Goal: Information Seeking & Learning: Learn about a topic

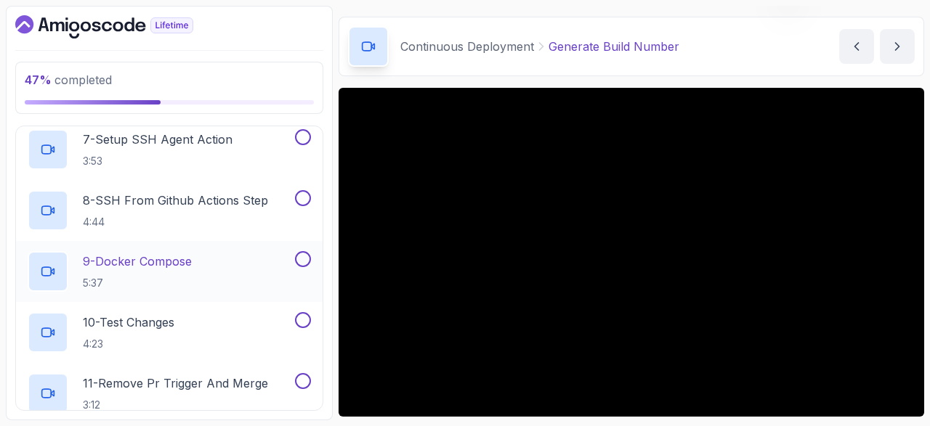
scroll to position [715, 0]
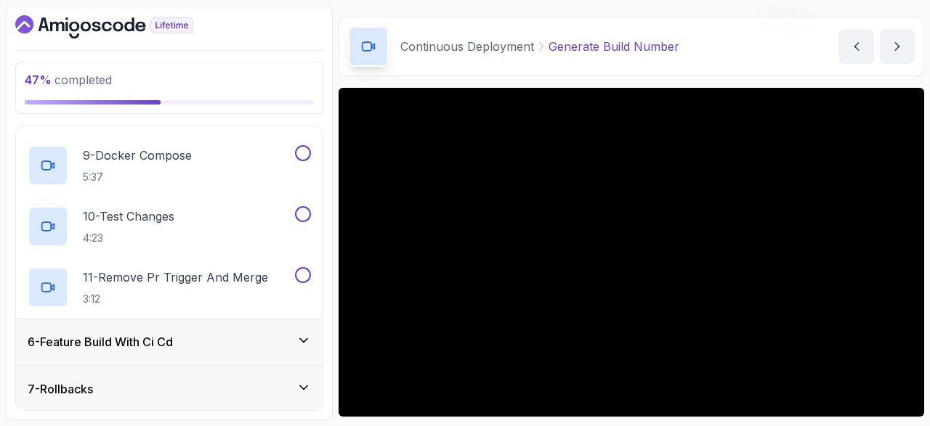
click at [288, 333] on div "6 - Feature Build With Ci Cd" at bounding box center [169, 341] width 283 height 17
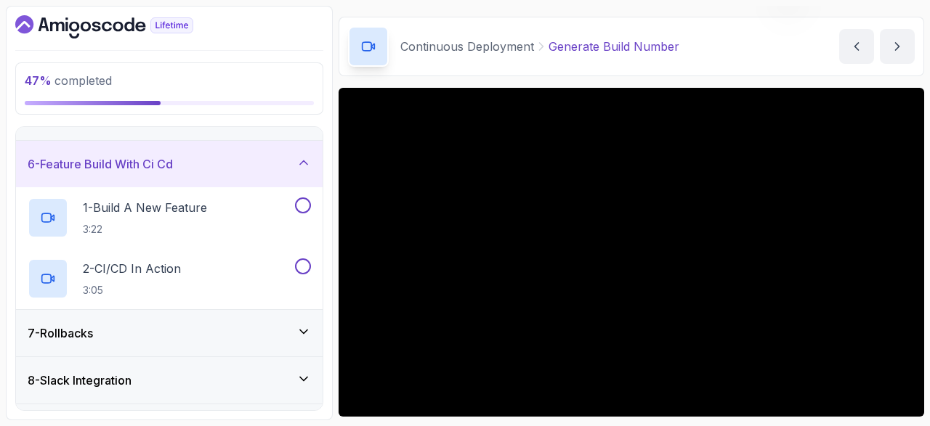
scroll to position [259, 0]
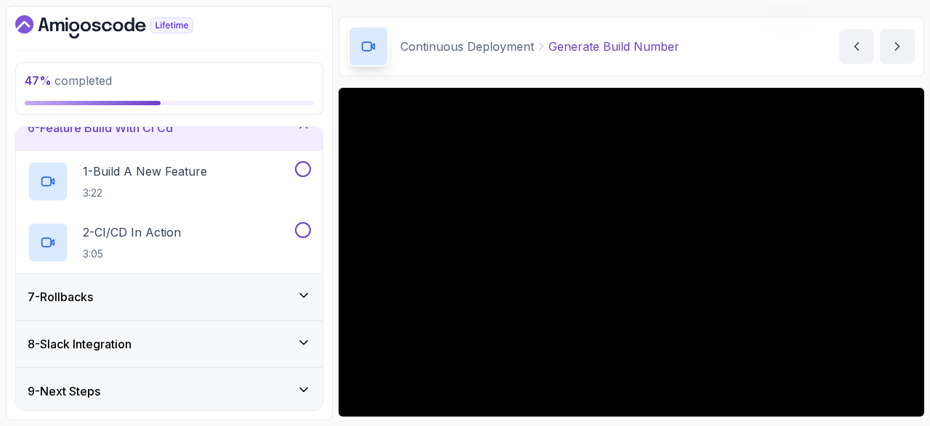
click at [296, 294] on div "7 - Rollbacks" at bounding box center [169, 296] width 283 height 17
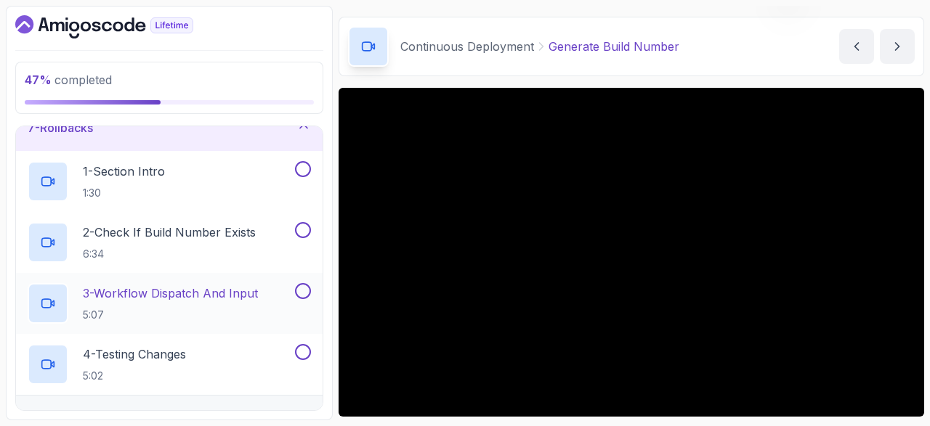
scroll to position [381, 0]
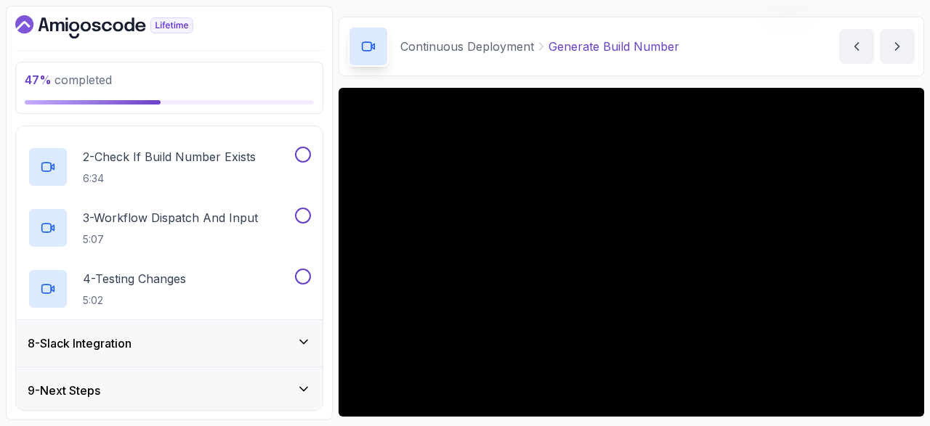
click at [299, 335] on icon at bounding box center [303, 342] width 15 height 15
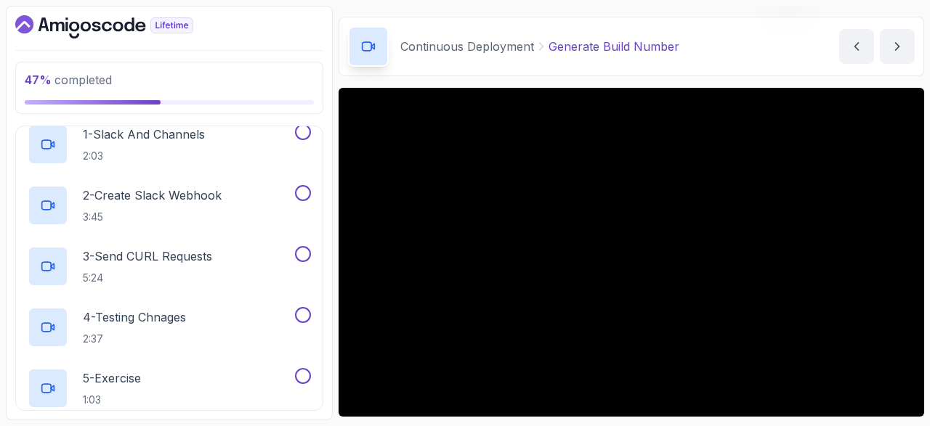
scroll to position [503, 0]
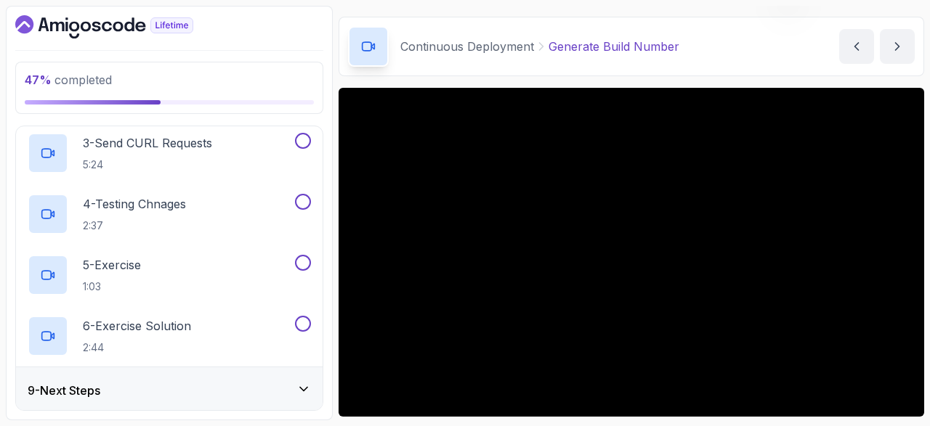
click at [301, 397] on div "9 - Next Steps" at bounding box center [169, 391] width 307 height 46
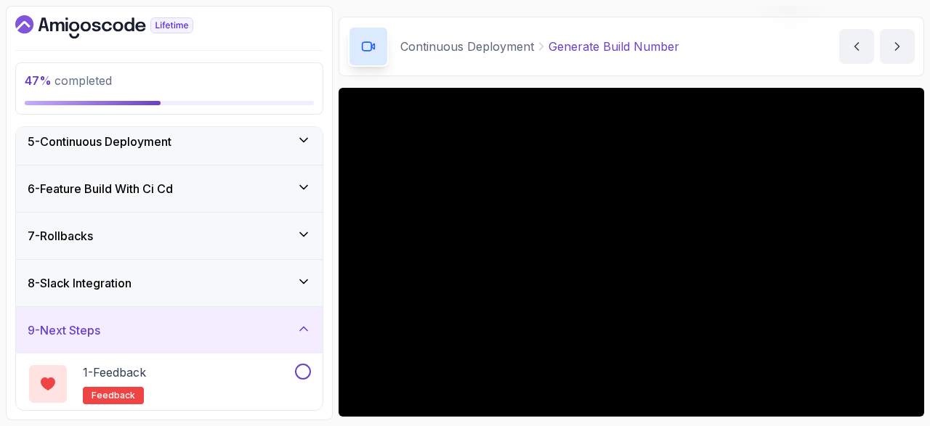
scroll to position [102, 0]
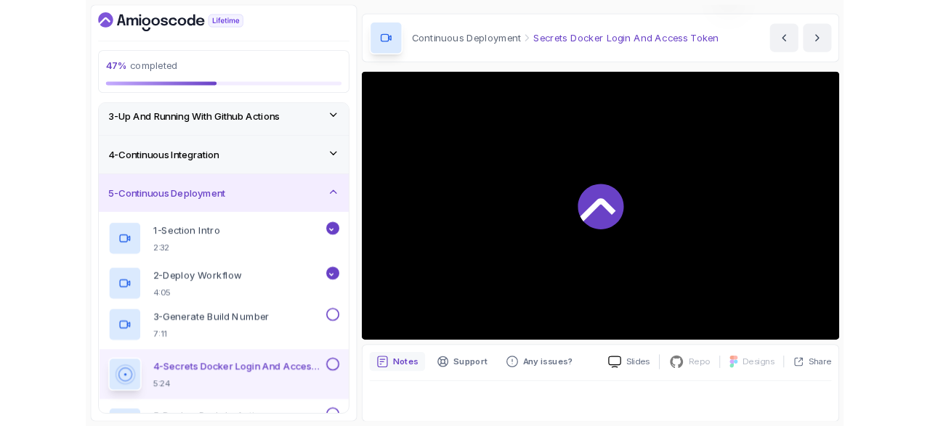
scroll to position [41, 0]
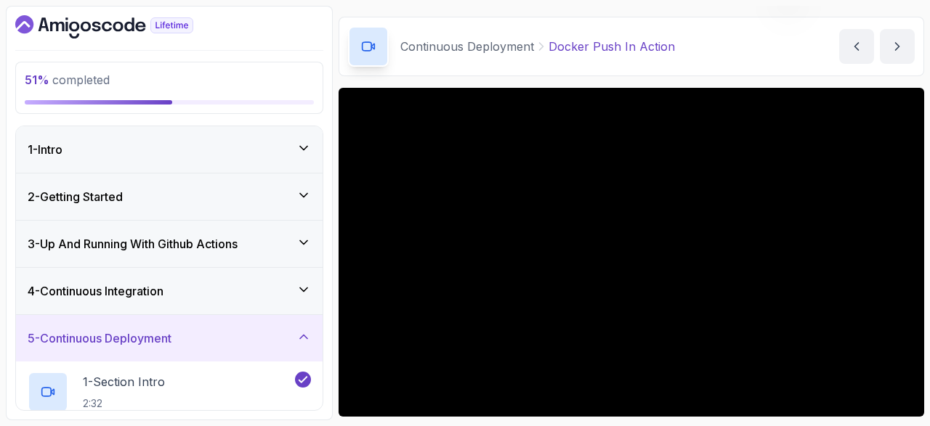
click at [143, 207] on div "2 - Getting Started" at bounding box center [169, 197] width 307 height 46
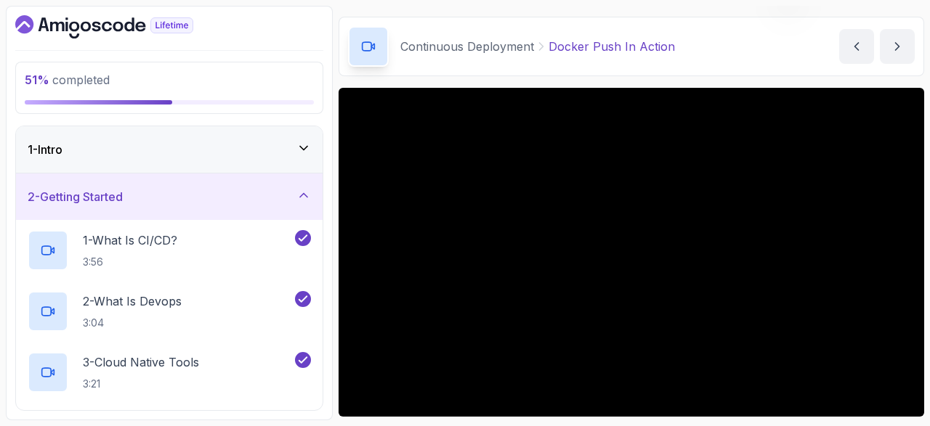
click at [150, 155] on div "1 - Intro" at bounding box center [169, 149] width 283 height 17
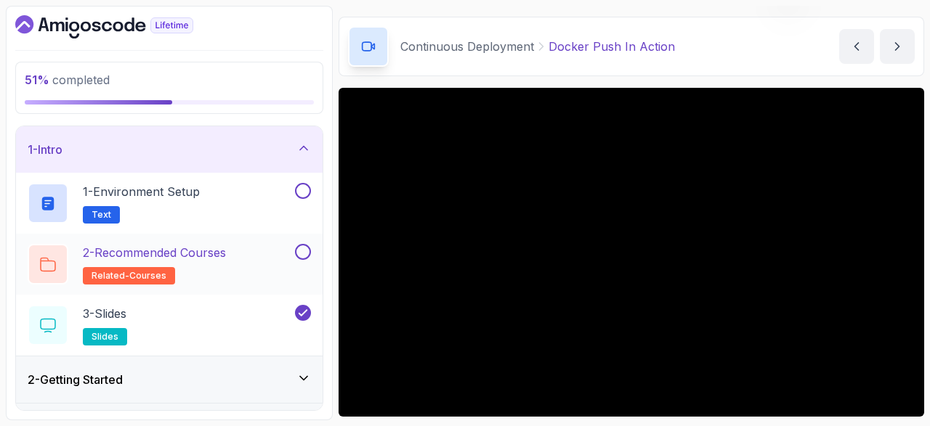
click at [150, 270] on span "related-courses" at bounding box center [129, 276] width 75 height 12
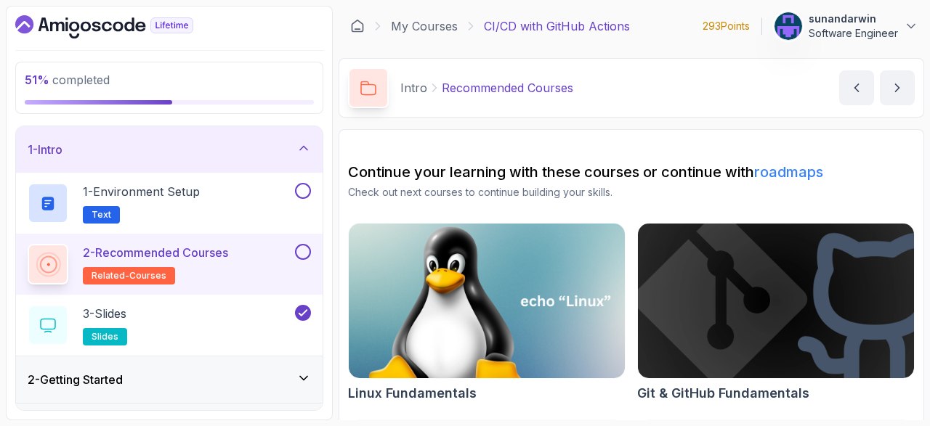
click at [551, 315] on img at bounding box center [487, 301] width 290 height 163
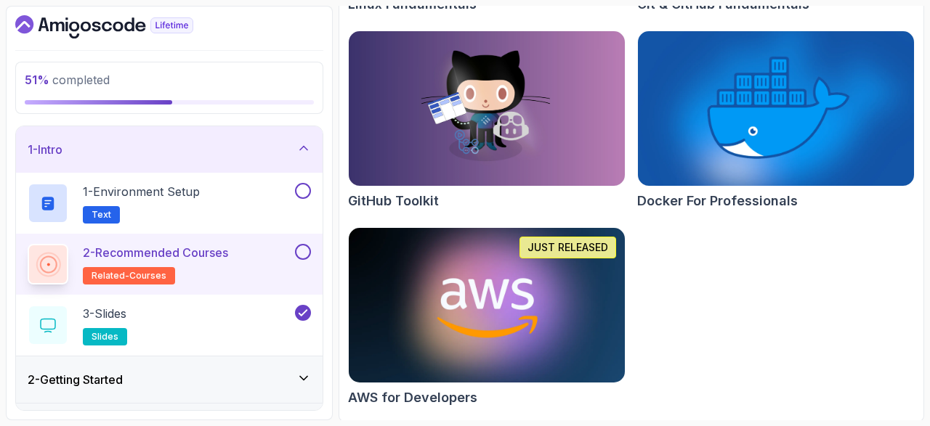
click at [476, 351] on img at bounding box center [487, 305] width 290 height 163
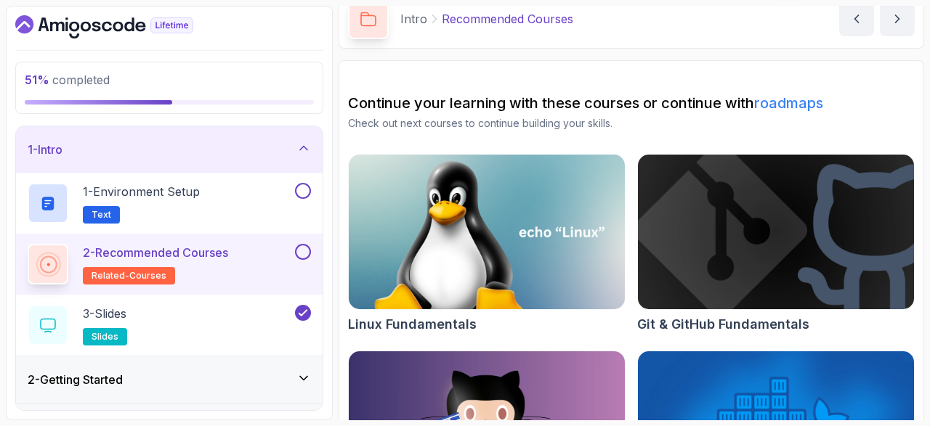
scroll to position [69, 0]
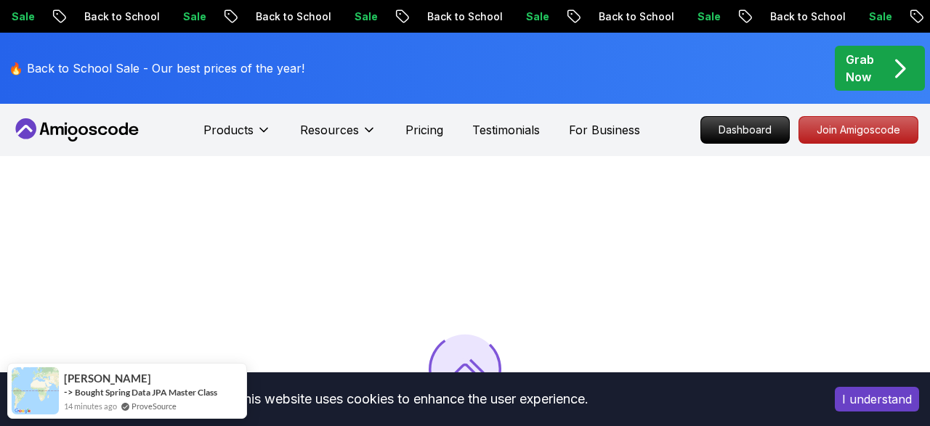
scroll to position [209, 0]
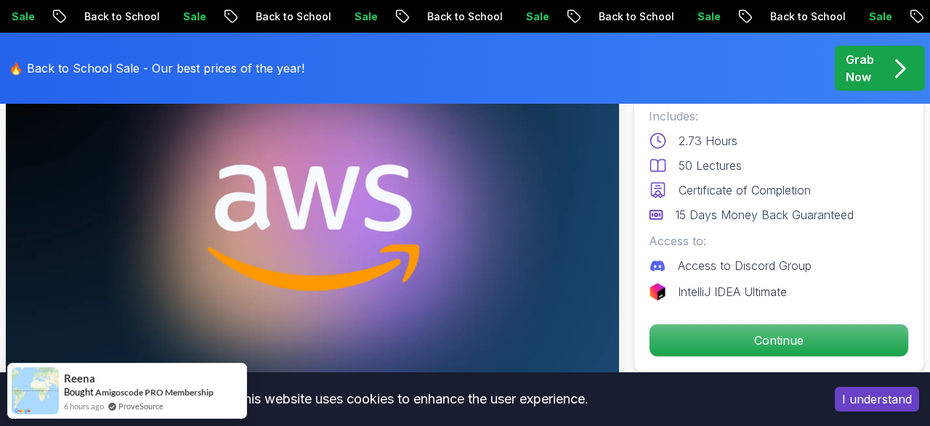
scroll to position [209, 0]
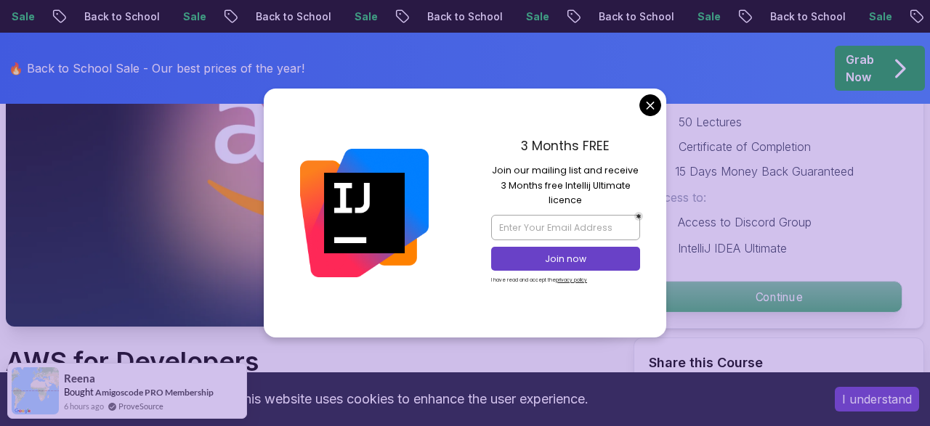
click at [801, 301] on p "Continue" at bounding box center [779, 297] width 246 height 31
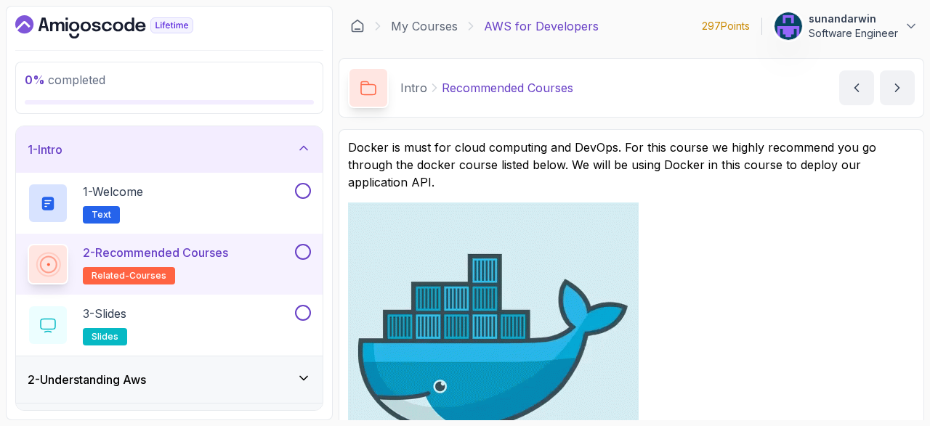
click at [561, 311] on img at bounding box center [493, 348] width 291 height 291
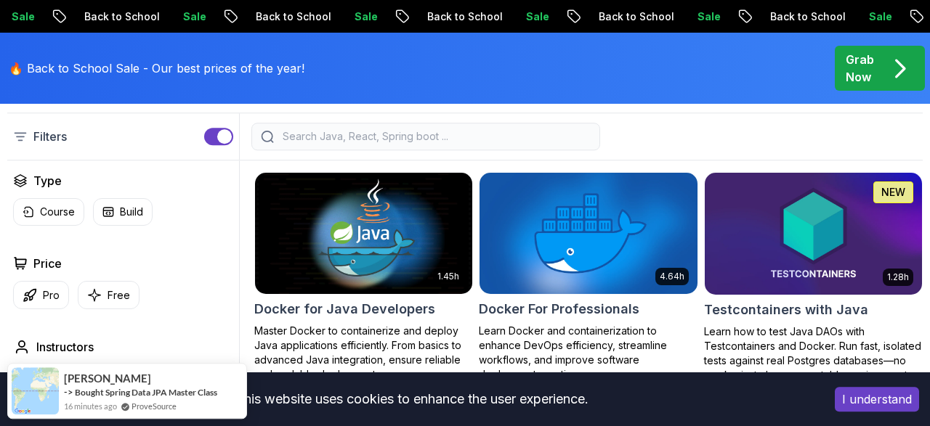
scroll to position [418, 0]
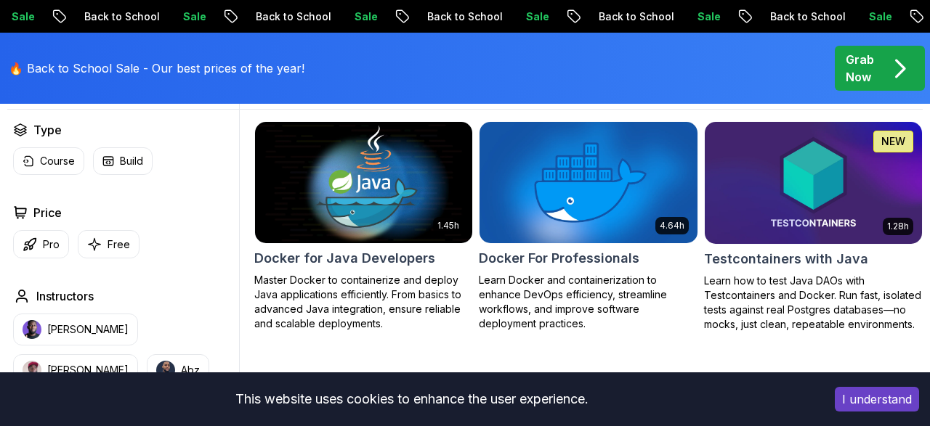
click at [357, 201] on img at bounding box center [364, 183] width 228 height 128
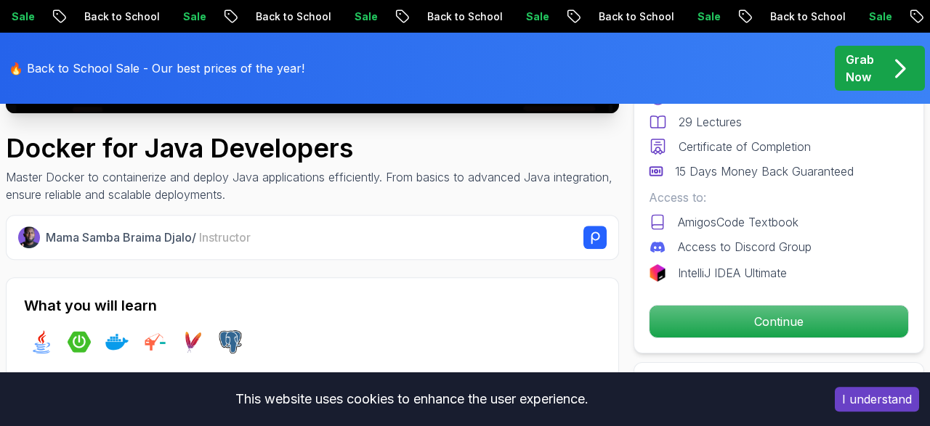
scroll to position [523, 0]
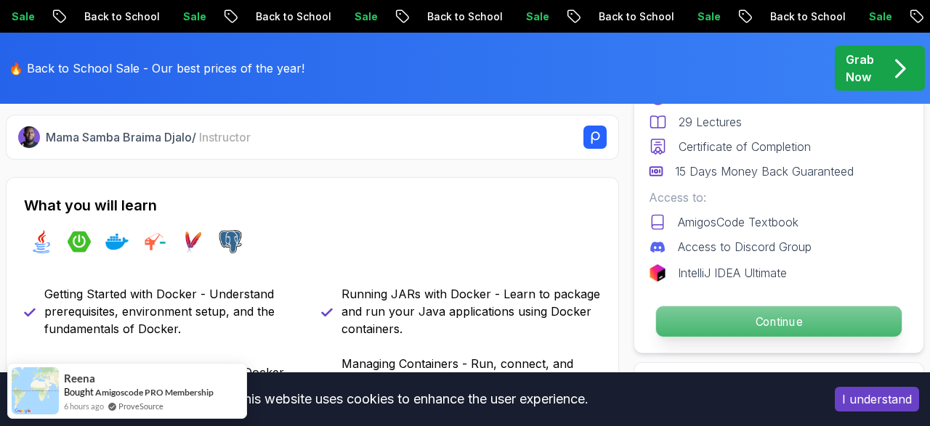
click at [748, 312] on p "Continue" at bounding box center [779, 322] width 246 height 31
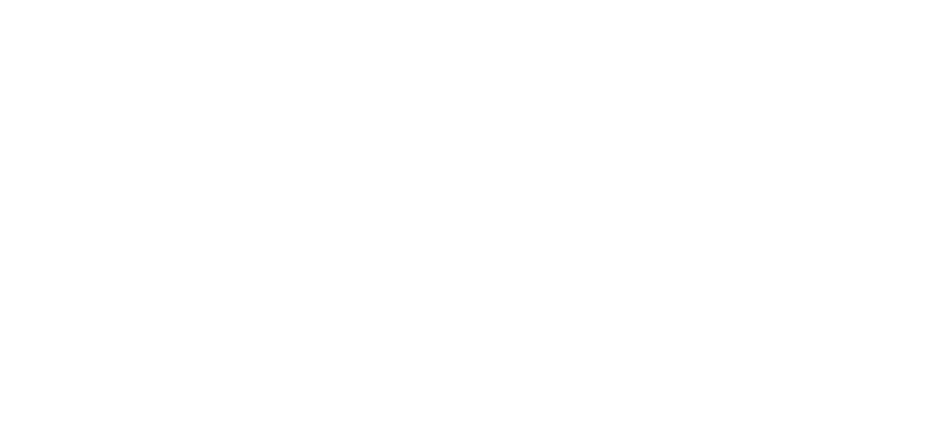
click at [729, 0] on html at bounding box center [465, 0] width 930 height 0
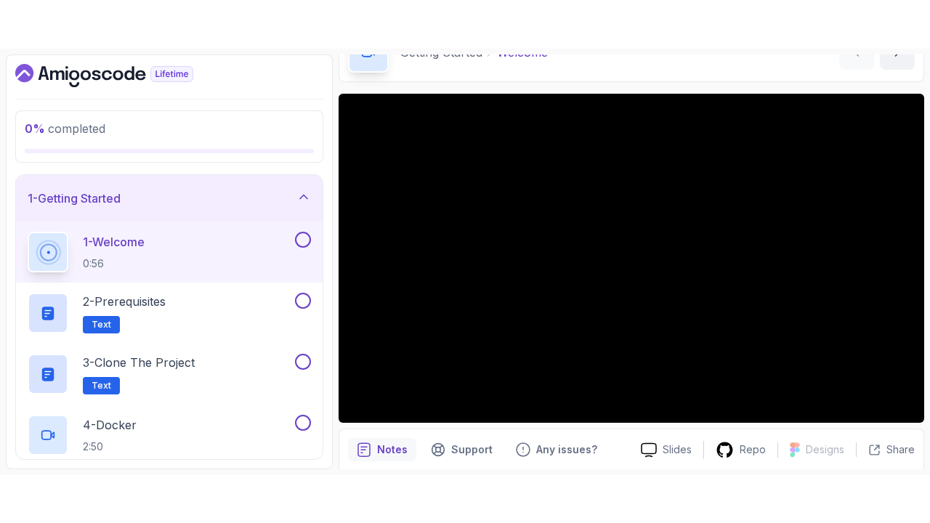
scroll to position [41, 0]
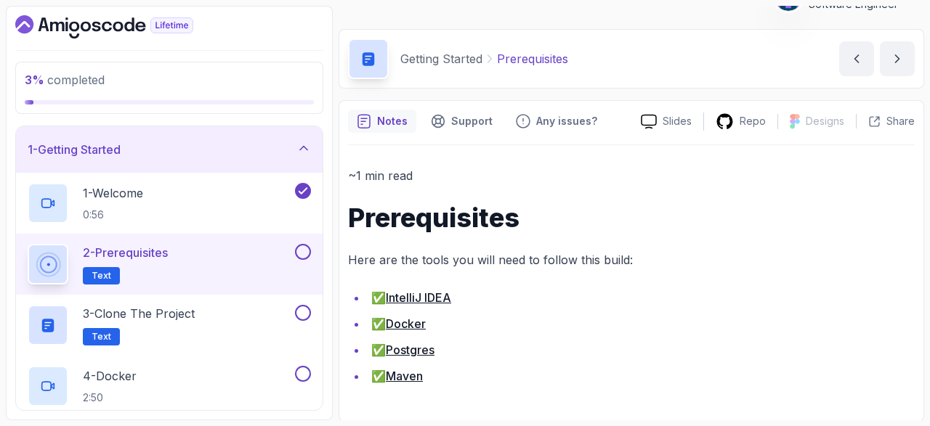
scroll to position [31, 0]
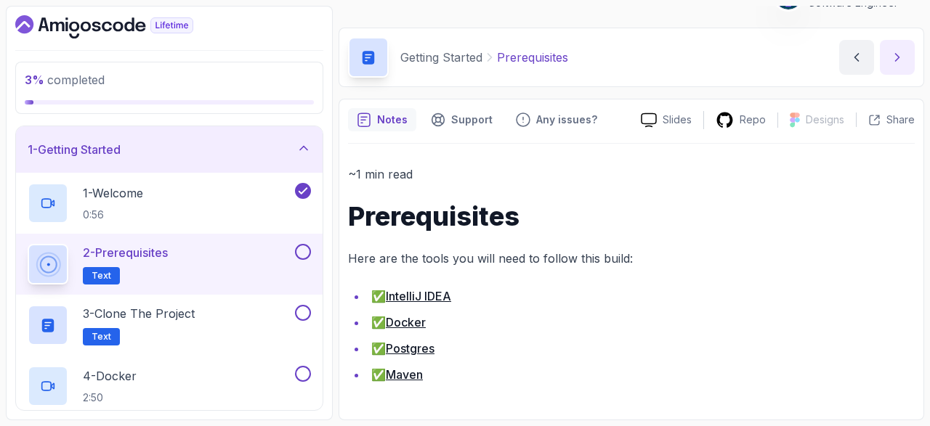
click at [909, 61] on button "next content" at bounding box center [897, 57] width 35 height 35
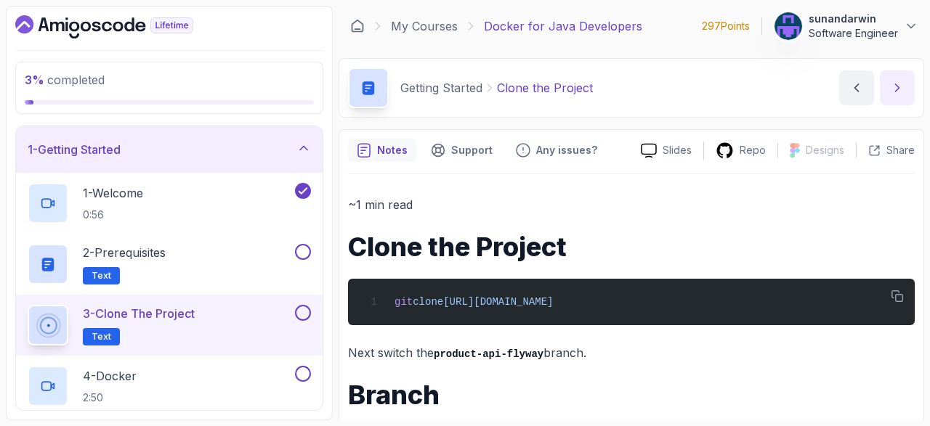
click at [889, 95] on button "next content" at bounding box center [897, 87] width 35 height 35
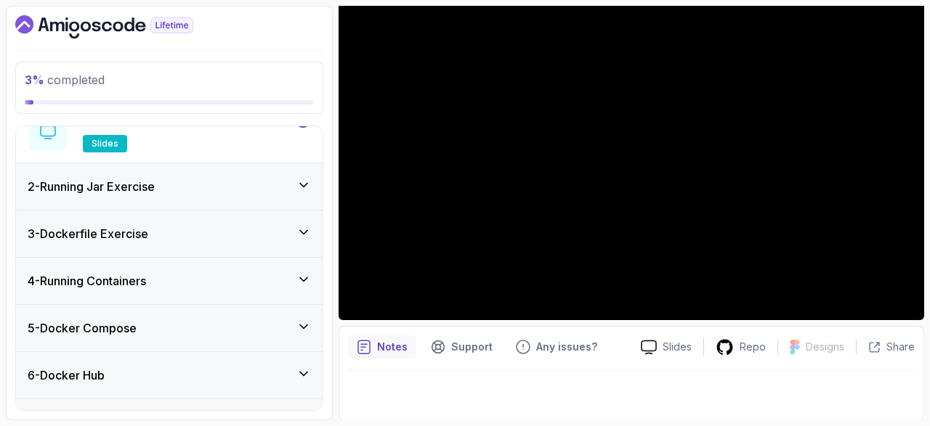
scroll to position [421, 0]
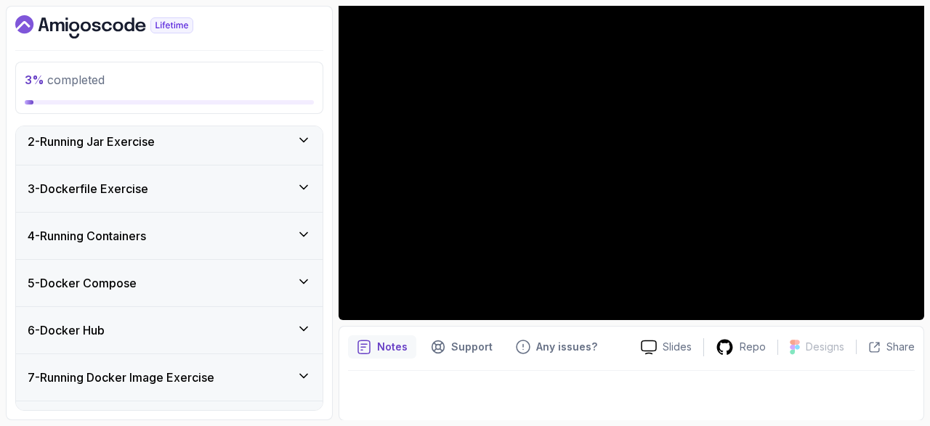
click at [251, 155] on div "2 - Running Jar Exercise" at bounding box center [169, 141] width 307 height 46
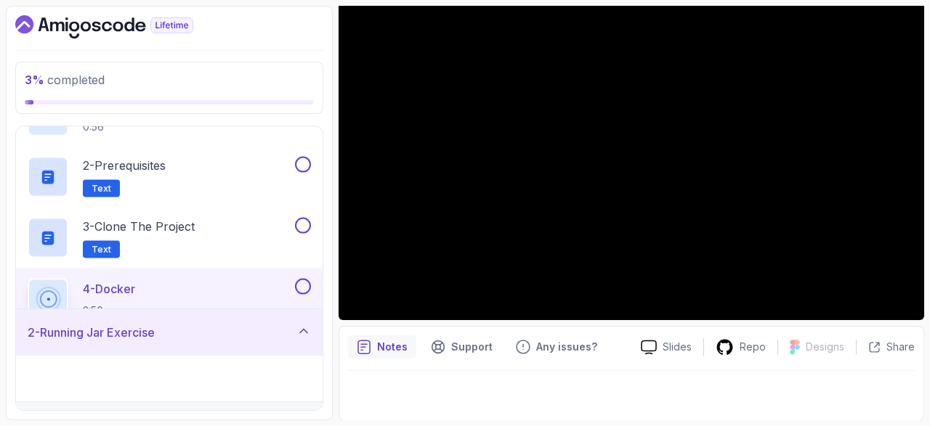
scroll to position [55, 0]
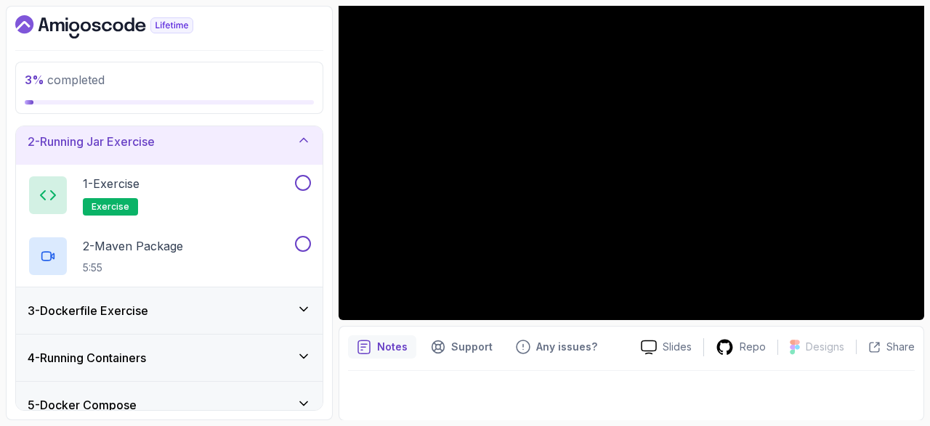
click at [214, 313] on div "3 - Dockerfile Exercise" at bounding box center [169, 310] width 283 height 17
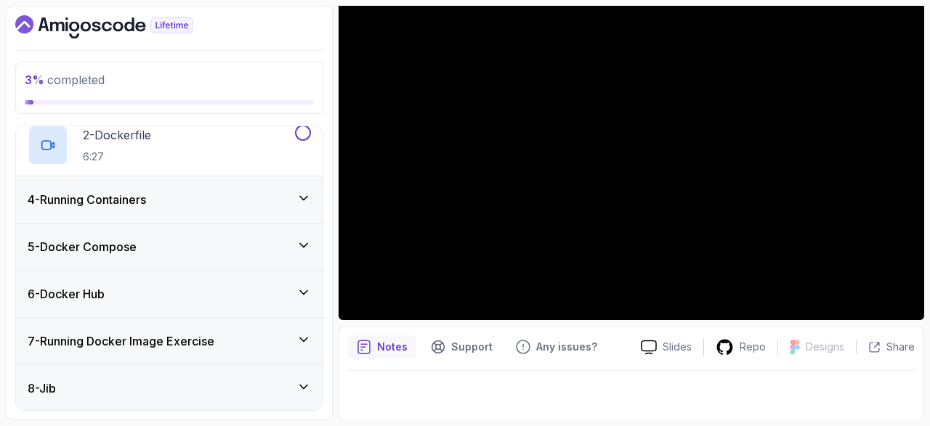
scroll to position [224, 0]
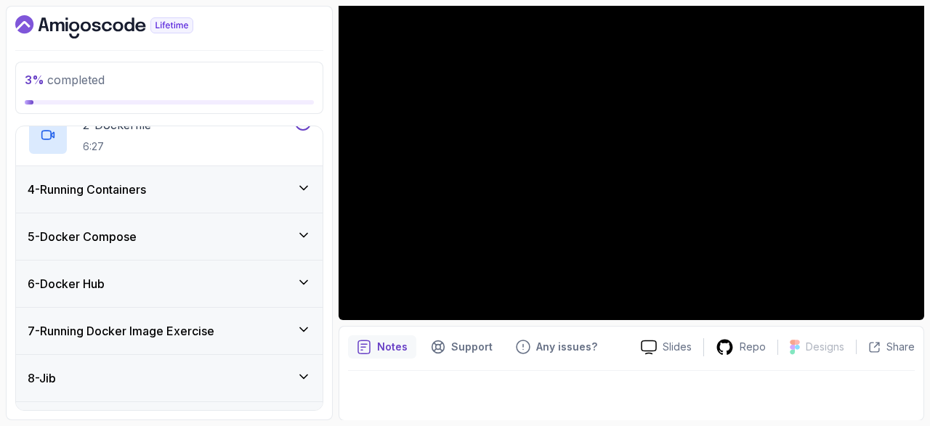
click at [214, 200] on div "4 - Running Containers" at bounding box center [169, 189] width 307 height 46
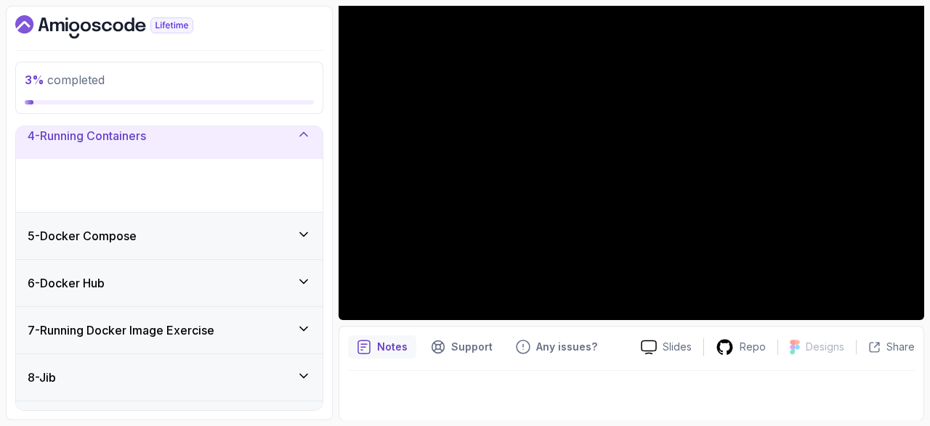
scroll to position [198, 0]
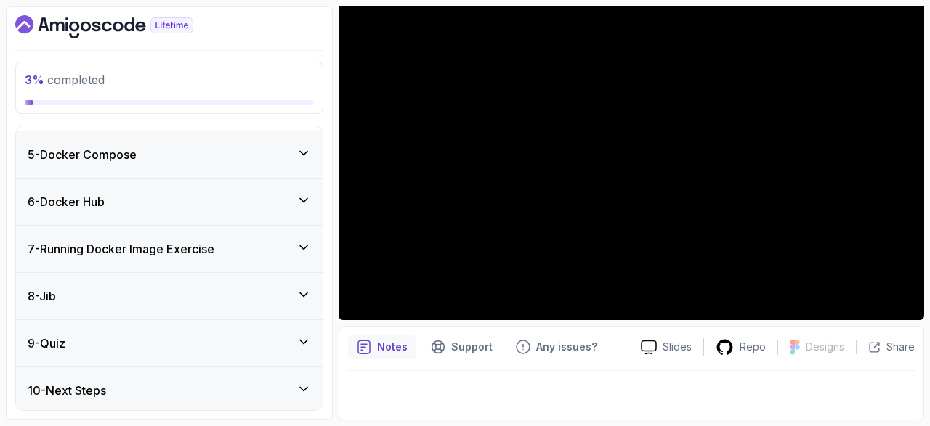
click at [219, 175] on div "5 - Docker Compose" at bounding box center [169, 154] width 307 height 46
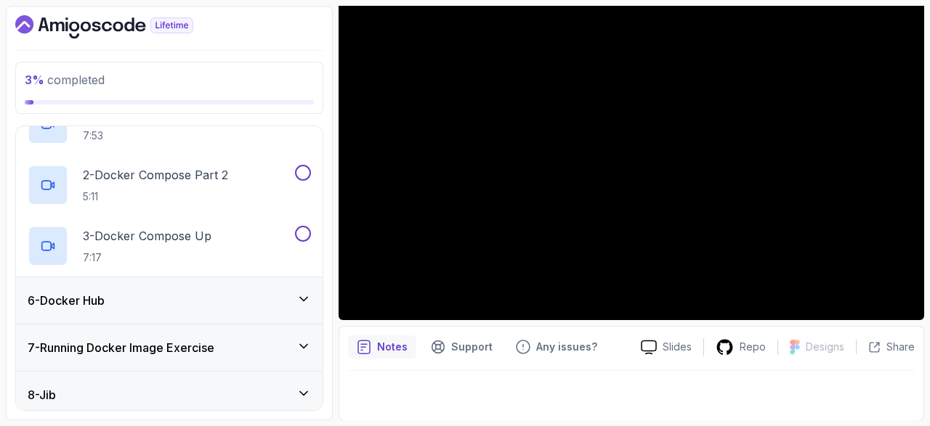
click at [222, 321] on div "6 - Docker Hub" at bounding box center [169, 300] width 307 height 46
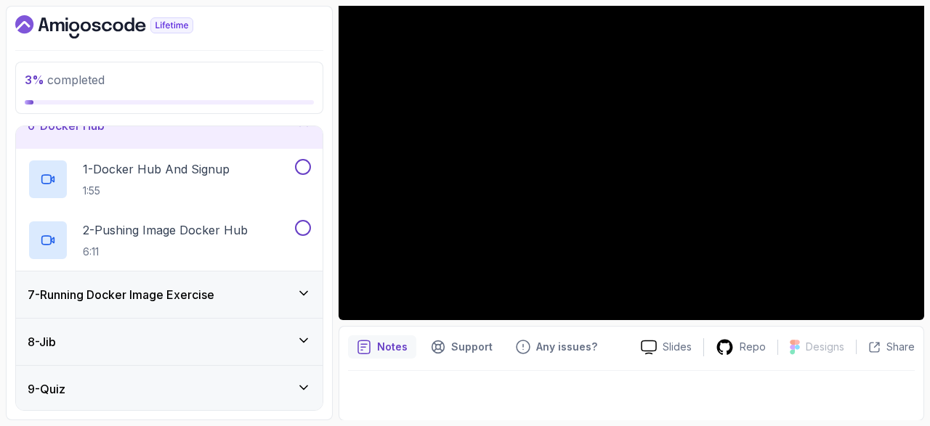
scroll to position [306, 0]
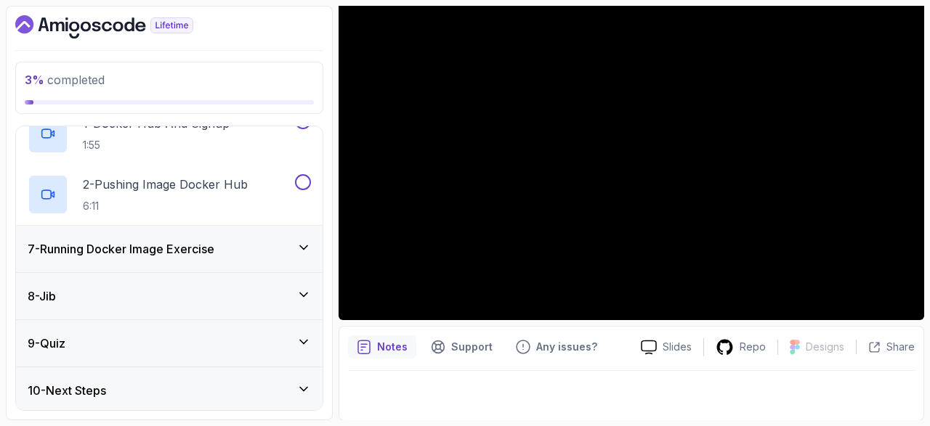
click at [223, 258] on div "7 - Running Docker Image Exercise" at bounding box center [169, 249] width 307 height 46
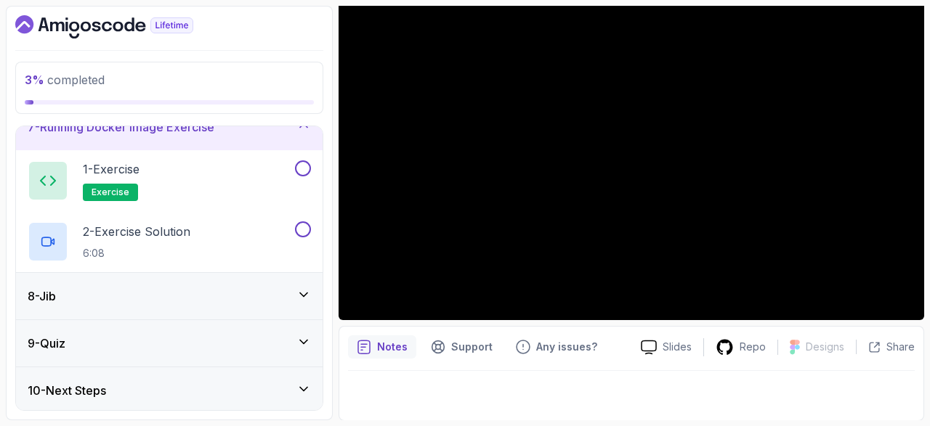
click at [222, 309] on div "8 - Jib" at bounding box center [169, 296] width 307 height 46
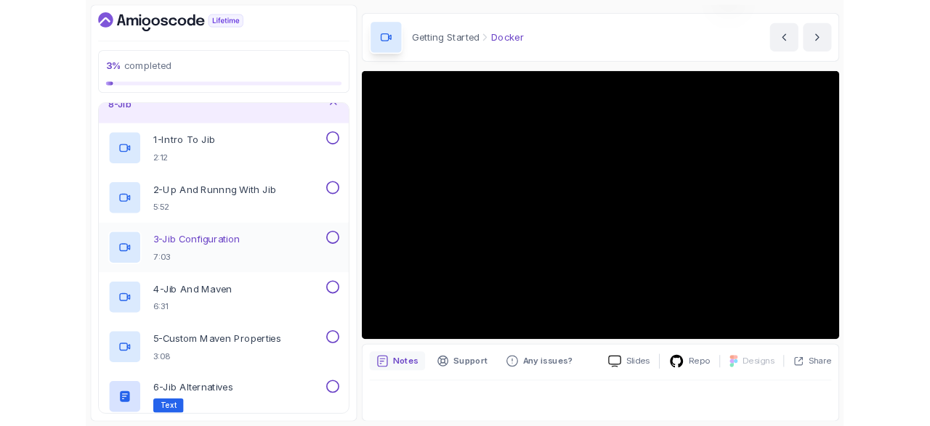
scroll to position [41, 0]
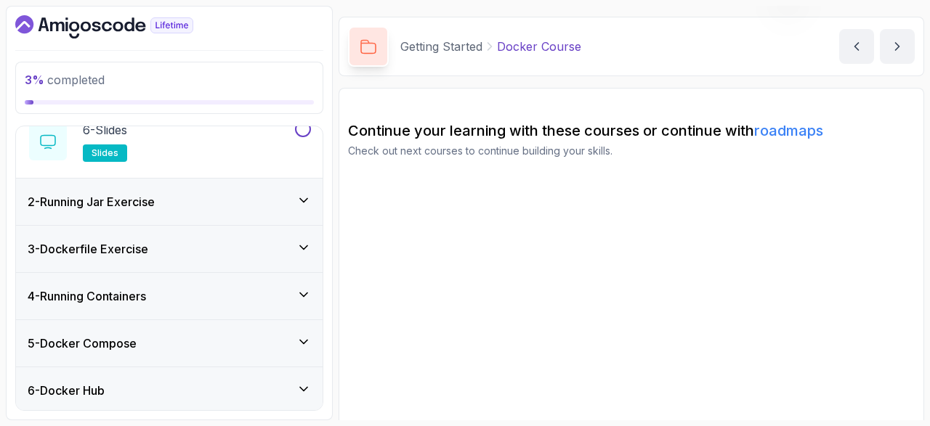
scroll to position [87, 0]
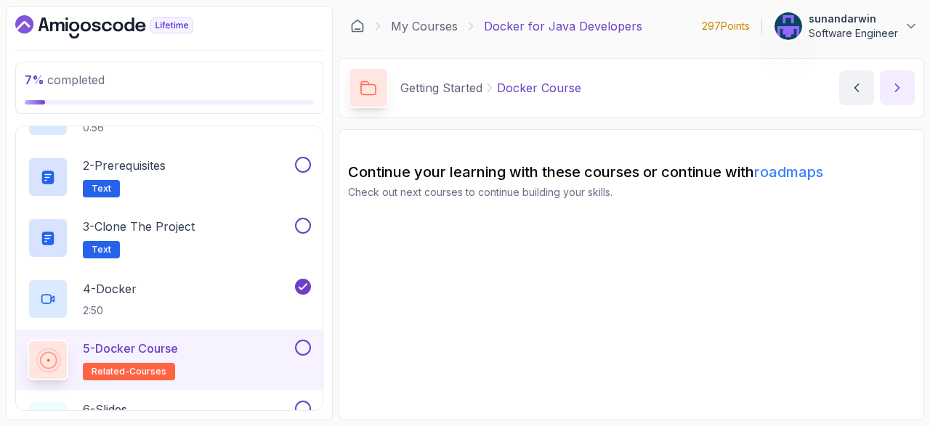
click at [891, 91] on icon "next content" at bounding box center [897, 88] width 15 height 15
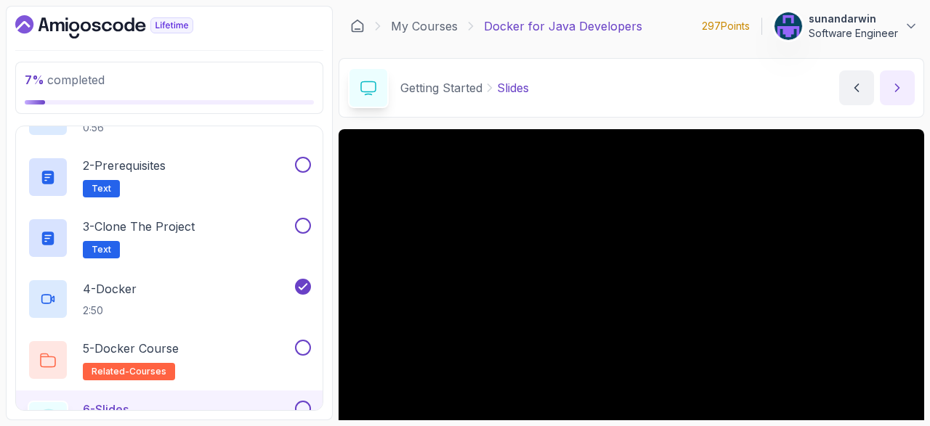
click at [892, 98] on button "next content" at bounding box center [897, 87] width 35 height 35
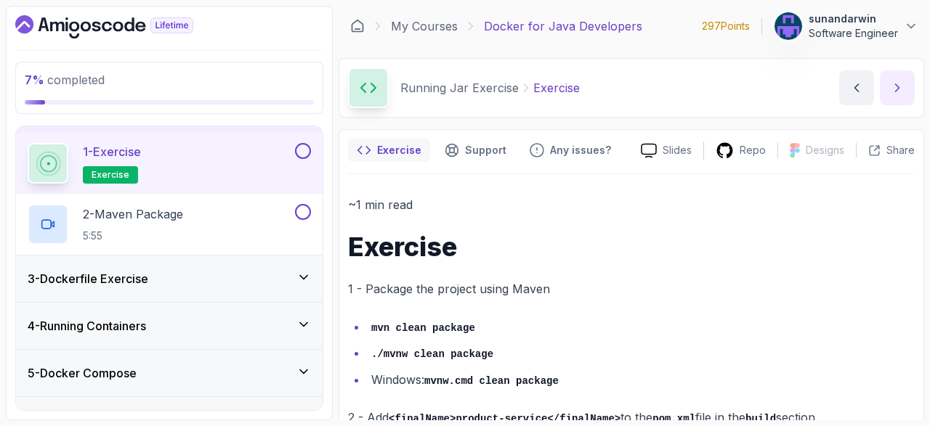
click at [900, 96] on button "next content" at bounding box center [897, 87] width 35 height 35
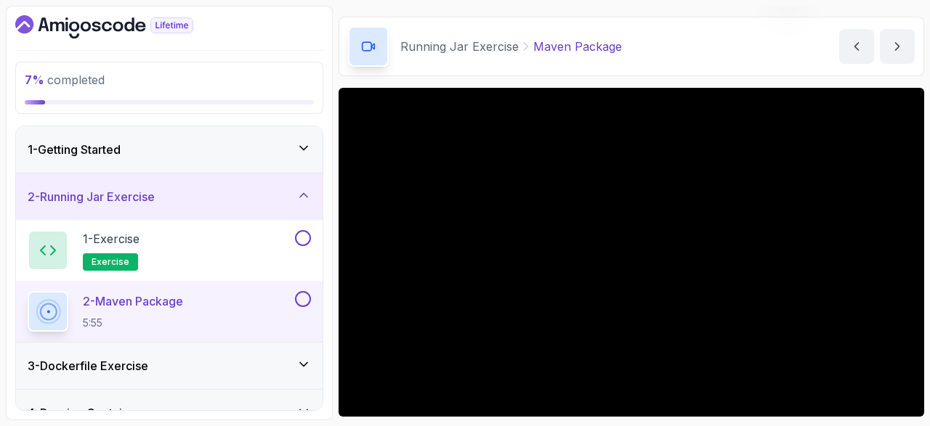
scroll to position [41, 0]
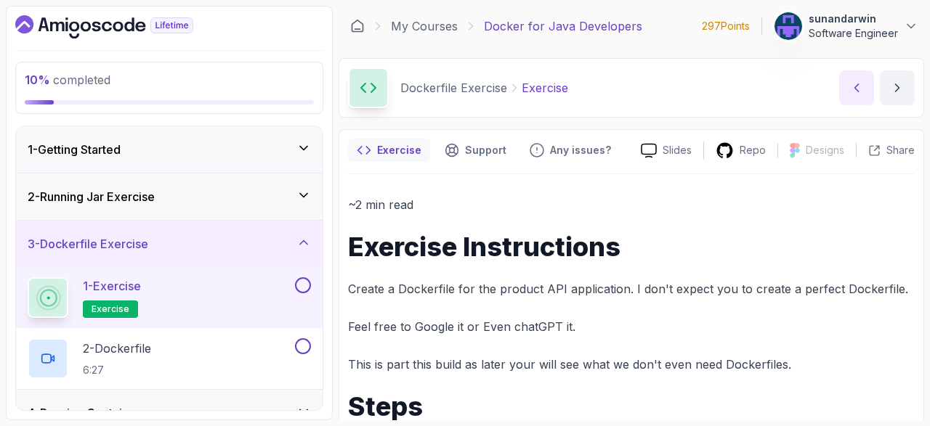
click at [856, 97] on button "previous content" at bounding box center [856, 87] width 35 height 35
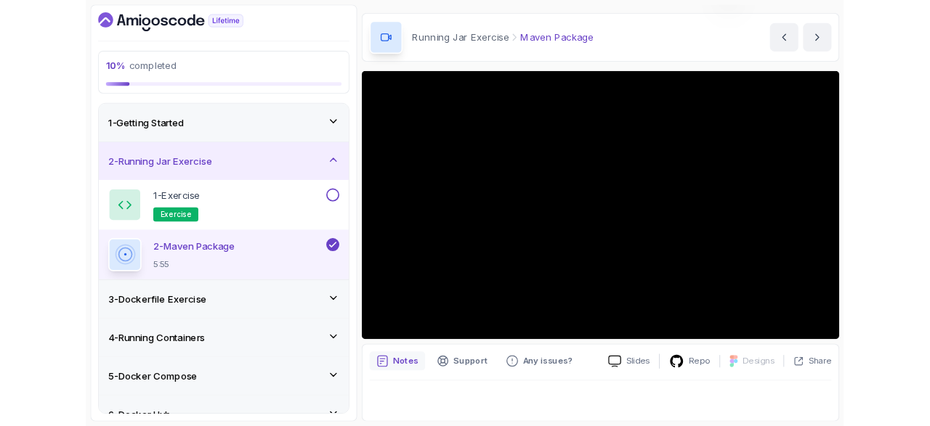
scroll to position [41, 0]
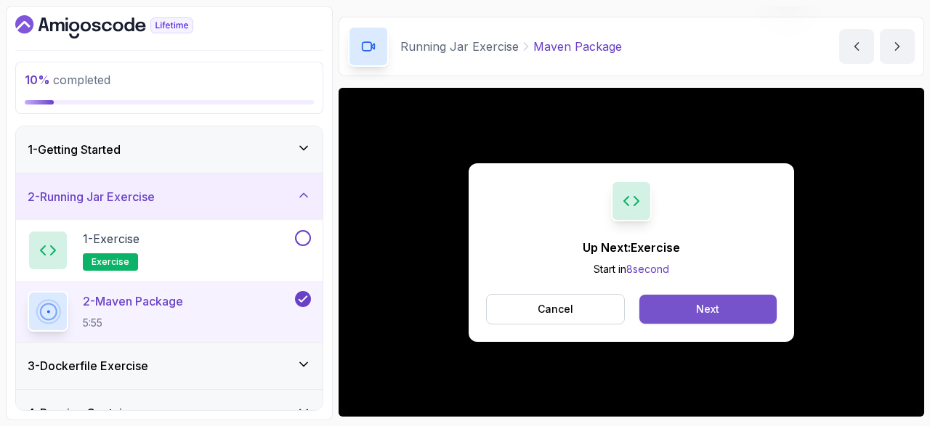
click at [684, 305] on button "Next" at bounding box center [707, 309] width 137 height 29
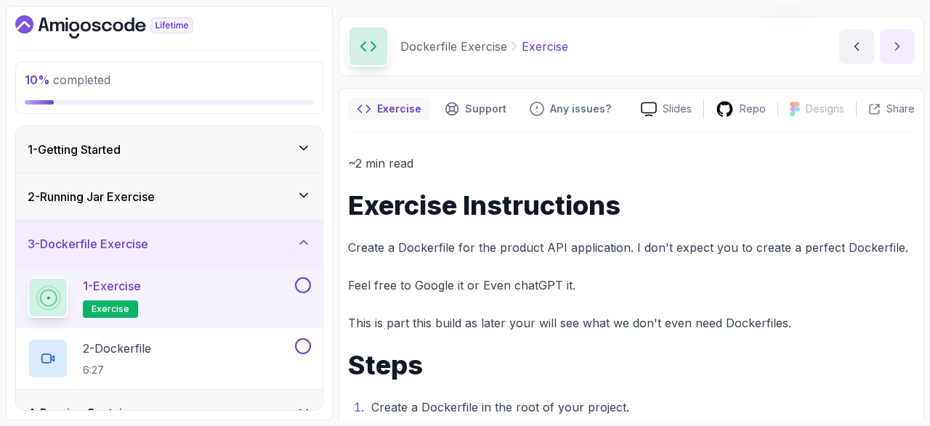
click at [899, 46] on icon "next content" at bounding box center [898, 46] width 4 height 7
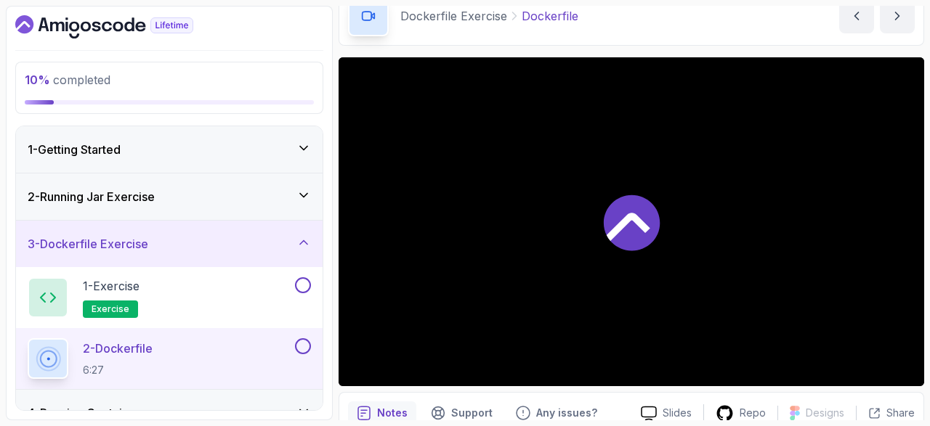
scroll to position [41, 0]
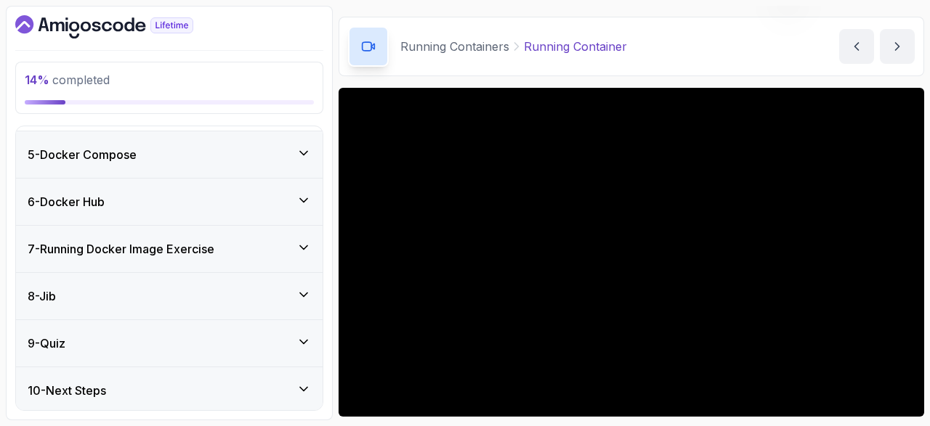
scroll to position [209, 0]
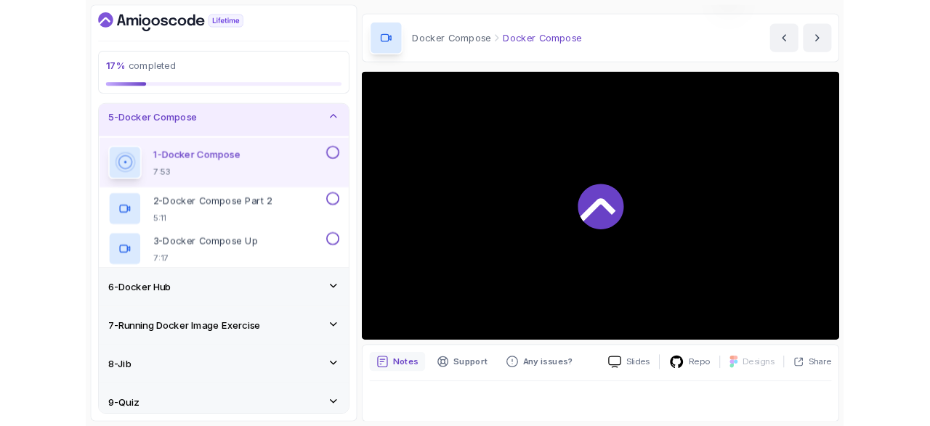
scroll to position [87, 0]
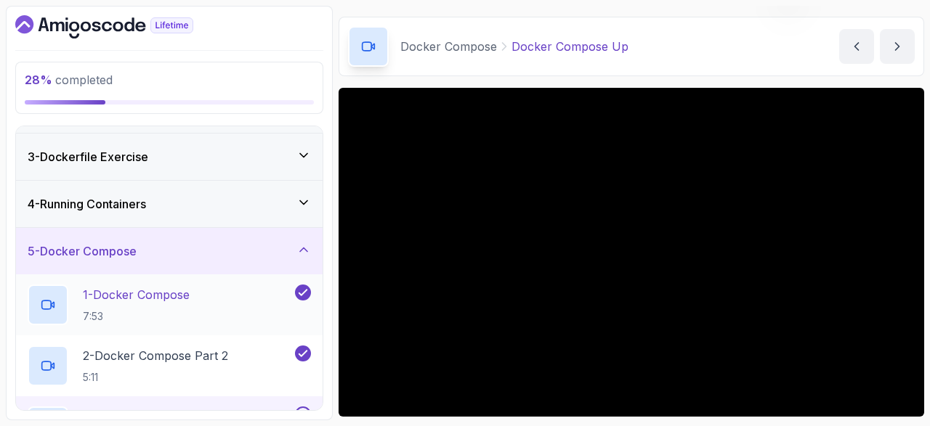
scroll to position [367, 0]
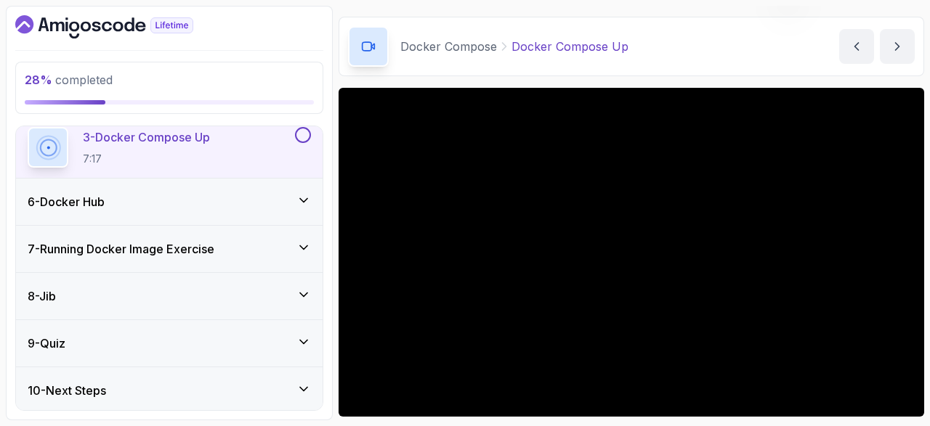
click at [289, 176] on div "3 - Docker Compose Up 7:17" at bounding box center [169, 147] width 307 height 61
click at [285, 198] on div "6 - Docker Hub" at bounding box center [169, 201] width 283 height 17
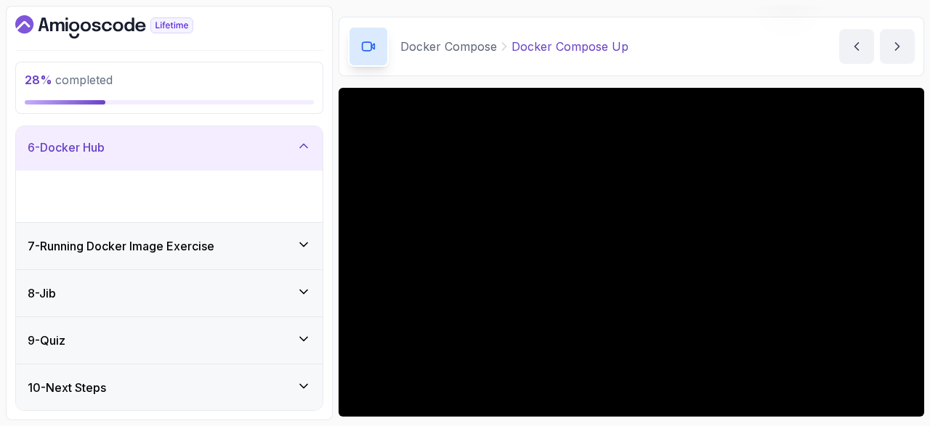
scroll to position [184, 0]
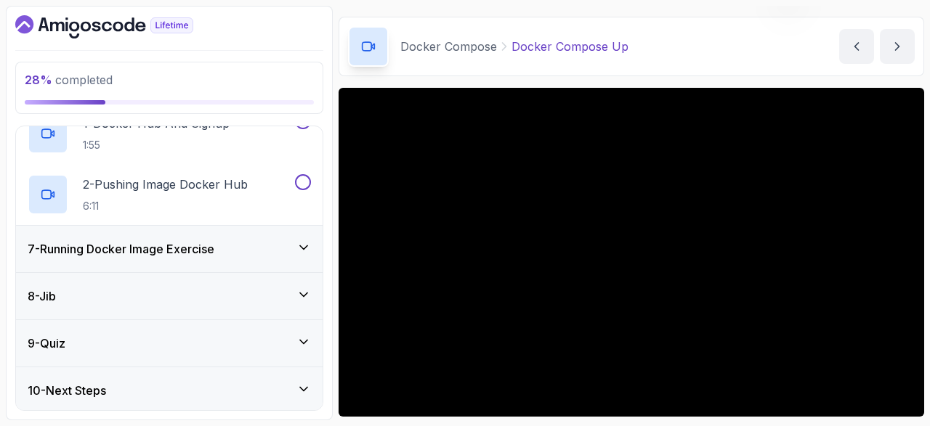
click at [294, 250] on div "7 - Running Docker Image Exercise" at bounding box center [169, 248] width 283 height 17
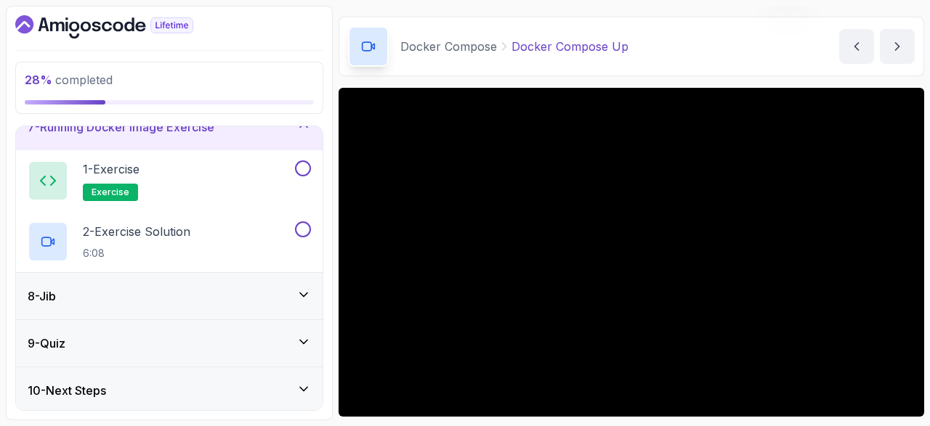
click at [251, 304] on div "8 - Jib" at bounding box center [169, 296] width 307 height 46
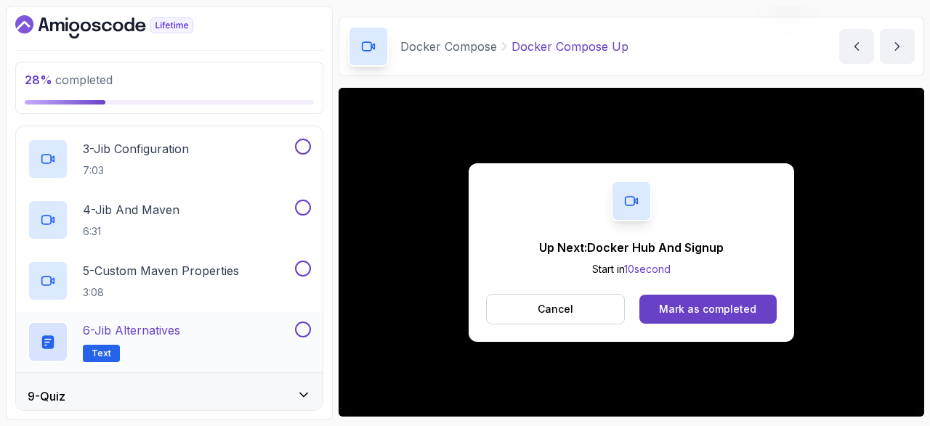
scroll to position [550, 0]
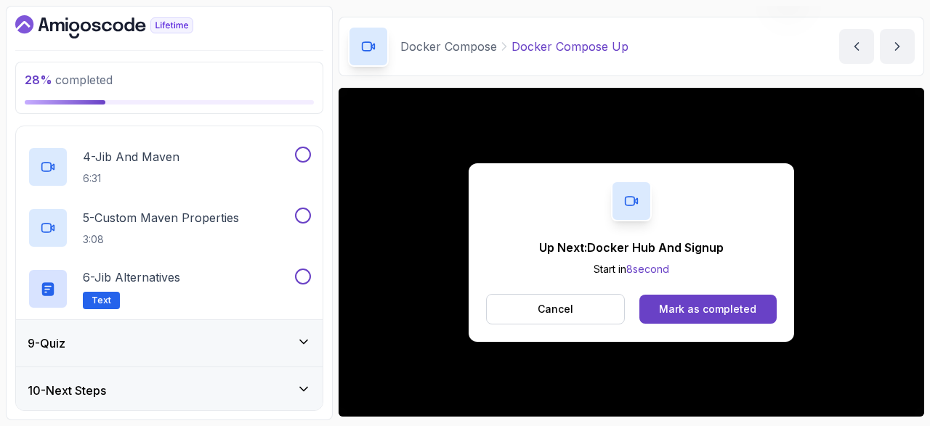
click at [230, 352] on div "9 - Quiz" at bounding box center [169, 343] width 307 height 46
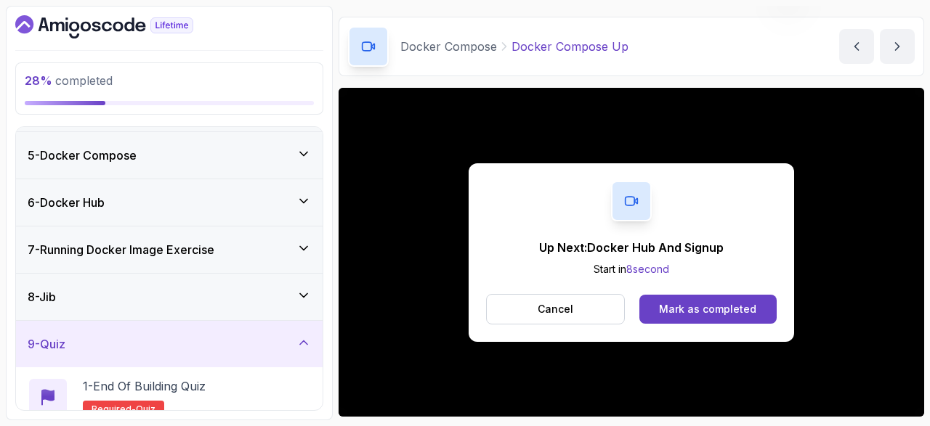
scroll to position [245, 0]
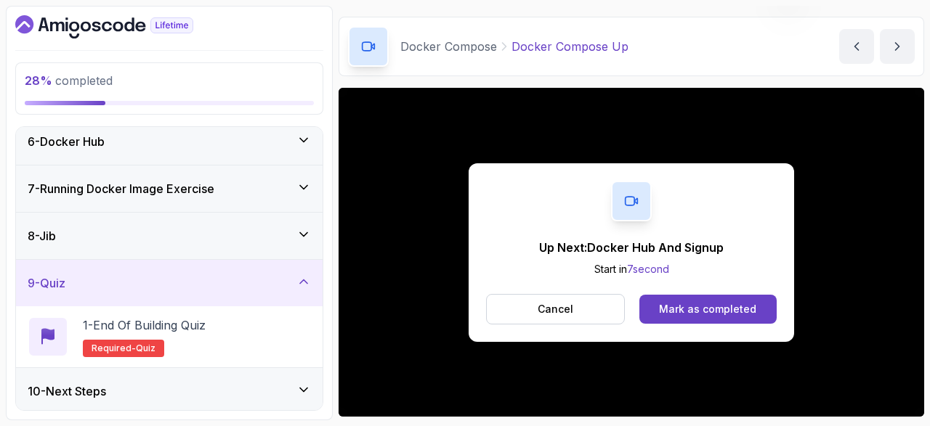
click at [240, 388] on div "10 - Next Steps" at bounding box center [169, 391] width 283 height 17
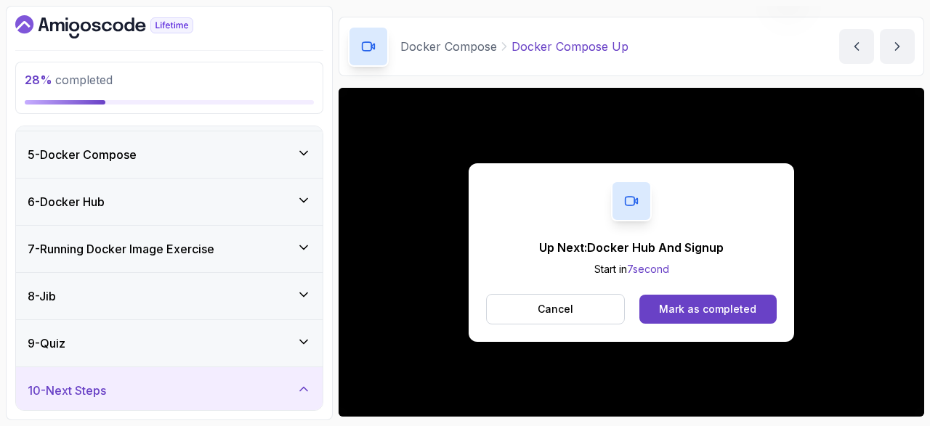
scroll to position [367, 0]
